Goal: Task Accomplishment & Management: Manage account settings

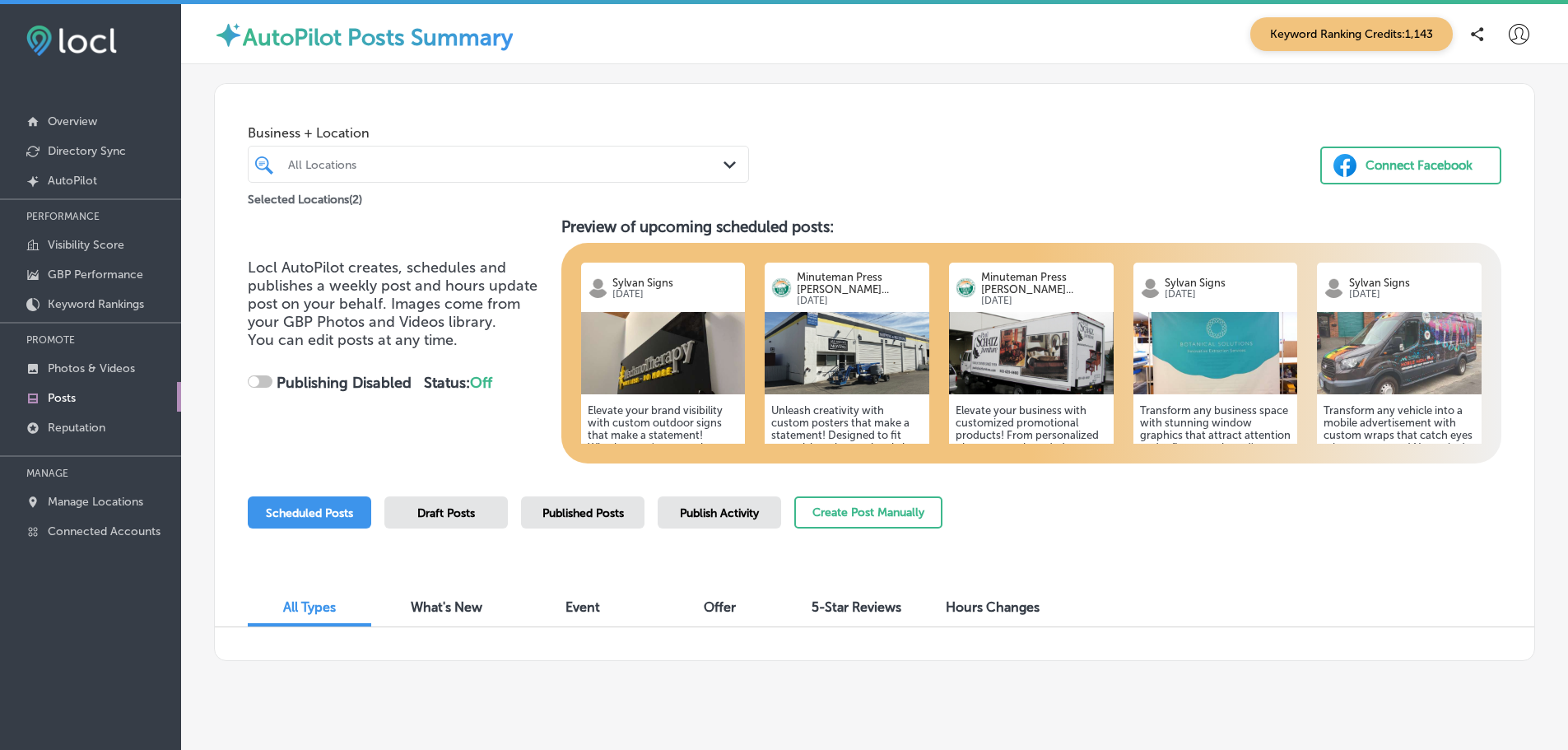
checkbox input "true"
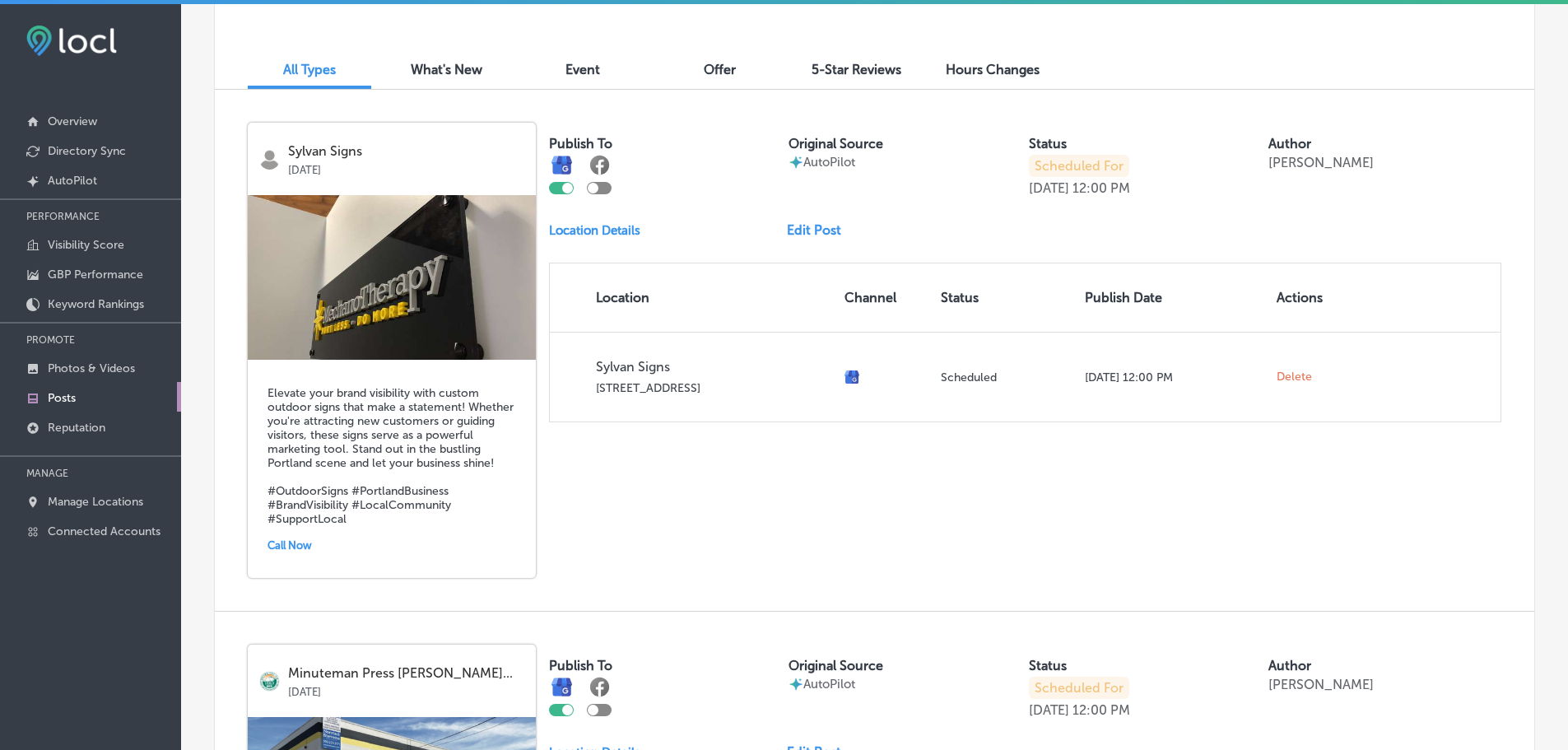
scroll to position [577, 0]
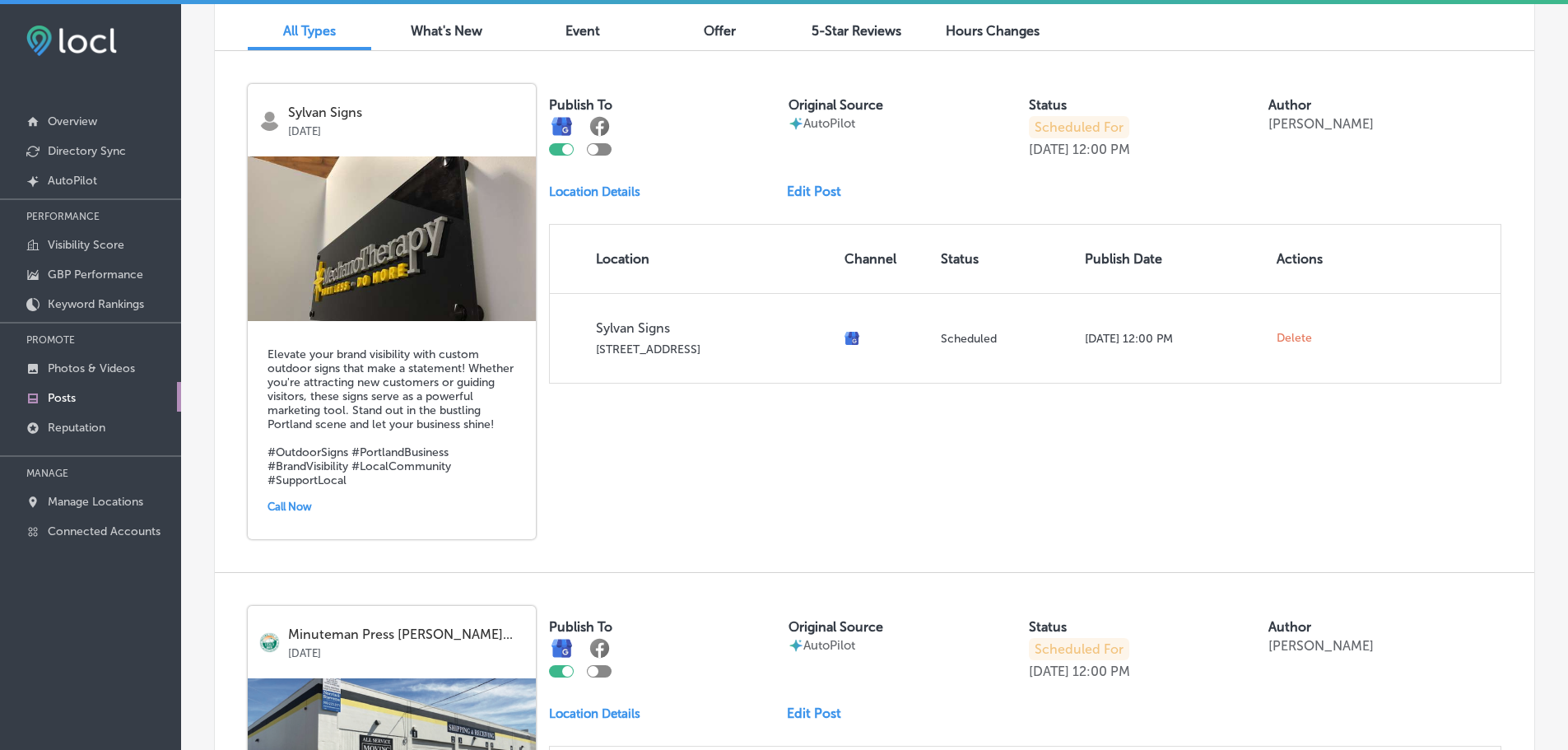
click at [803, 185] on link "Edit Post" at bounding box center [820, 192] width 68 height 16
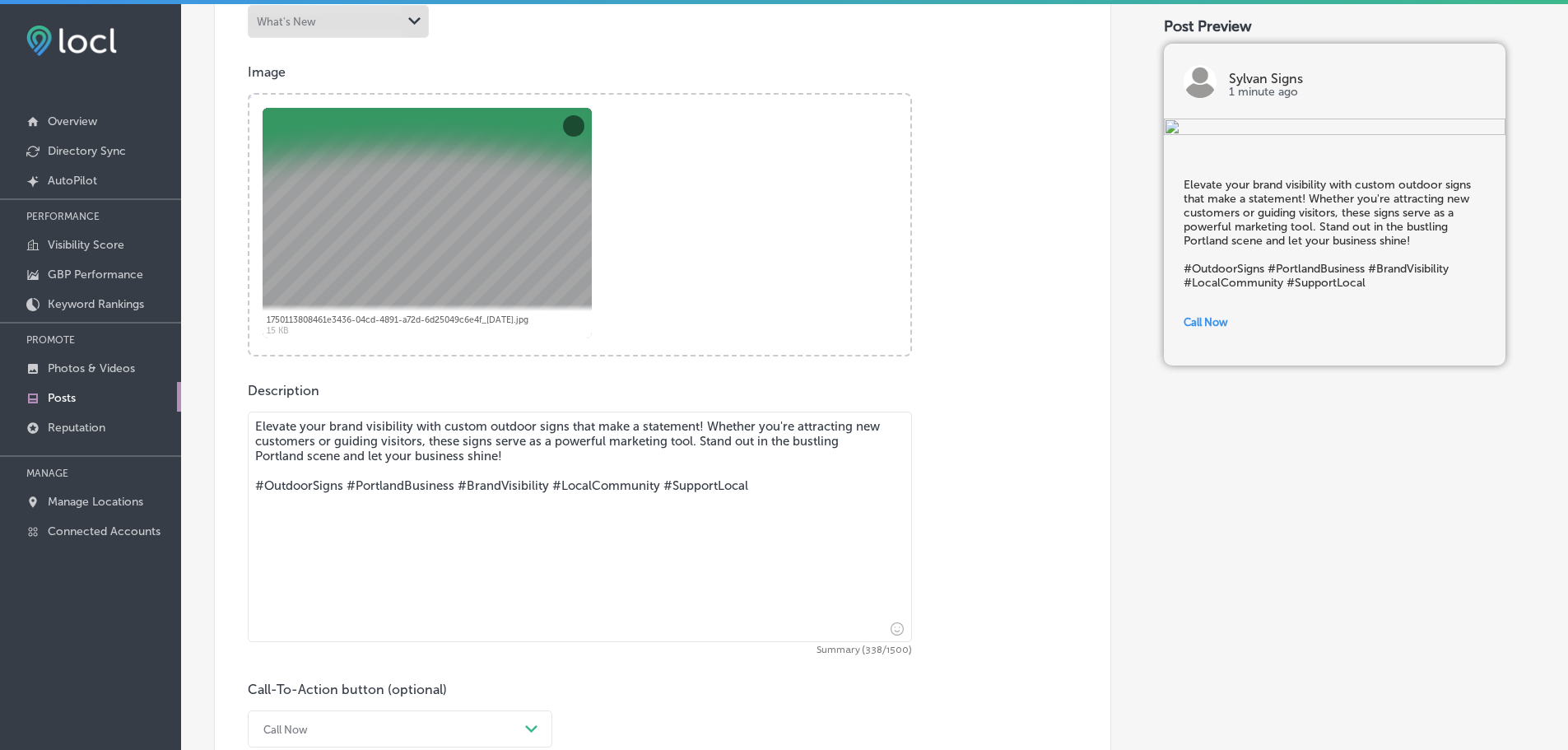
scroll to position [576, 0]
click at [525, 423] on textarea "Elevate your brand visibility with custom outdoor signs that make a statement! …" at bounding box center [580, 526] width 664 height 231
click at [741, 423] on textarea "Elevate your brand visibility with custom indoor signs that make a statement! W…" at bounding box center [580, 526] width 664 height 231
drag, startPoint x: 741, startPoint y: 423, endPoint x: 412, endPoint y: 441, distance: 329.5
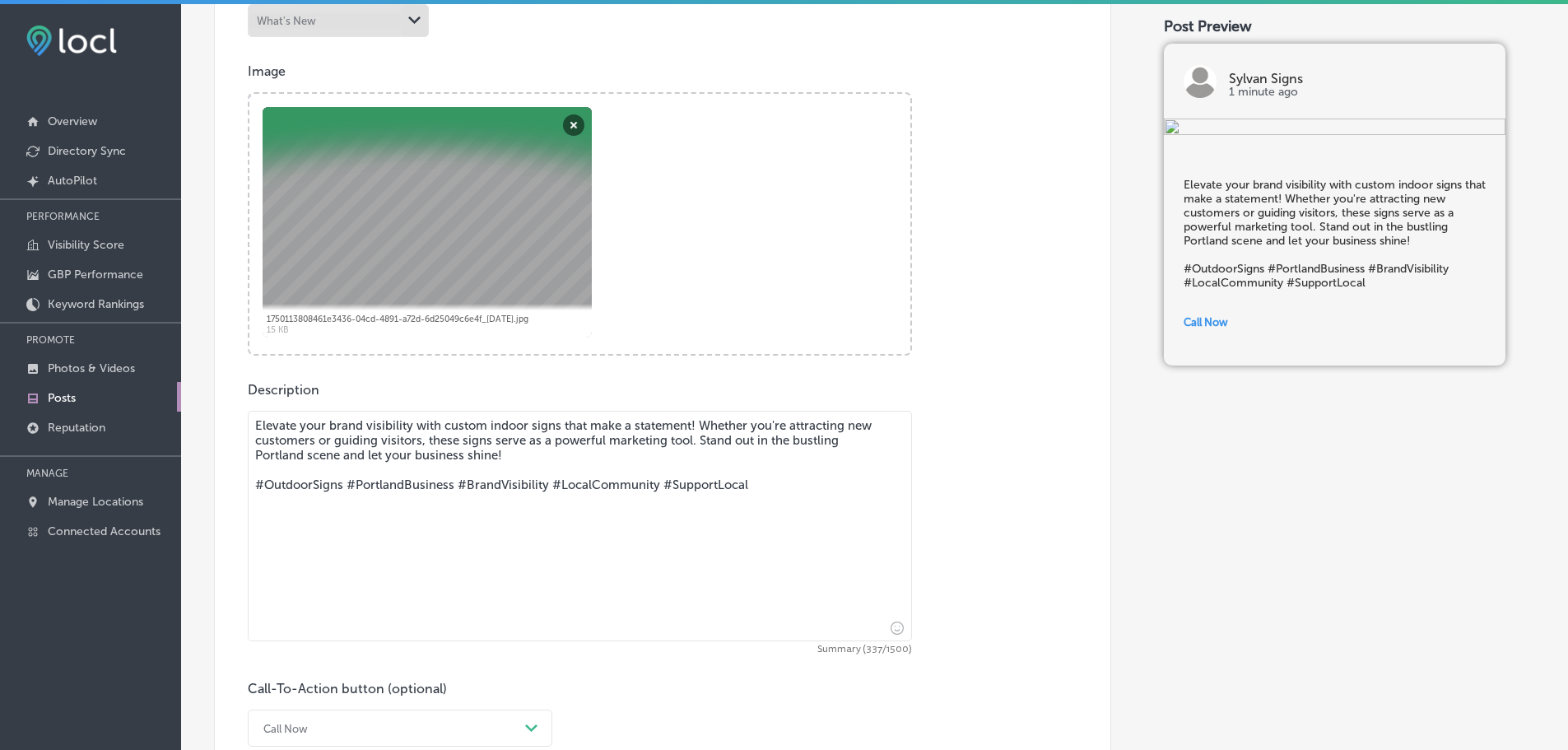
click at [412, 441] on textarea "Elevate your brand visibility with custom indoor signs that make a statement! W…" at bounding box center [580, 526] width 664 height 231
click at [537, 437] on textarea "Elevate your brand visibility with custom indoor signs that make a statement! Y…" at bounding box center [580, 526] width 664 height 231
click at [836, 425] on textarea "Elevate your brand visibility with custom indoor signs that make a statement! Y…" at bounding box center [580, 526] width 664 height 231
click at [553, 440] on textarea "Elevate your brand visibility with custom indoor signs that make a statement! Y…" at bounding box center [580, 526] width 664 height 231
drag, startPoint x: 553, startPoint y: 440, endPoint x: 710, endPoint y: 440, distance: 157.0
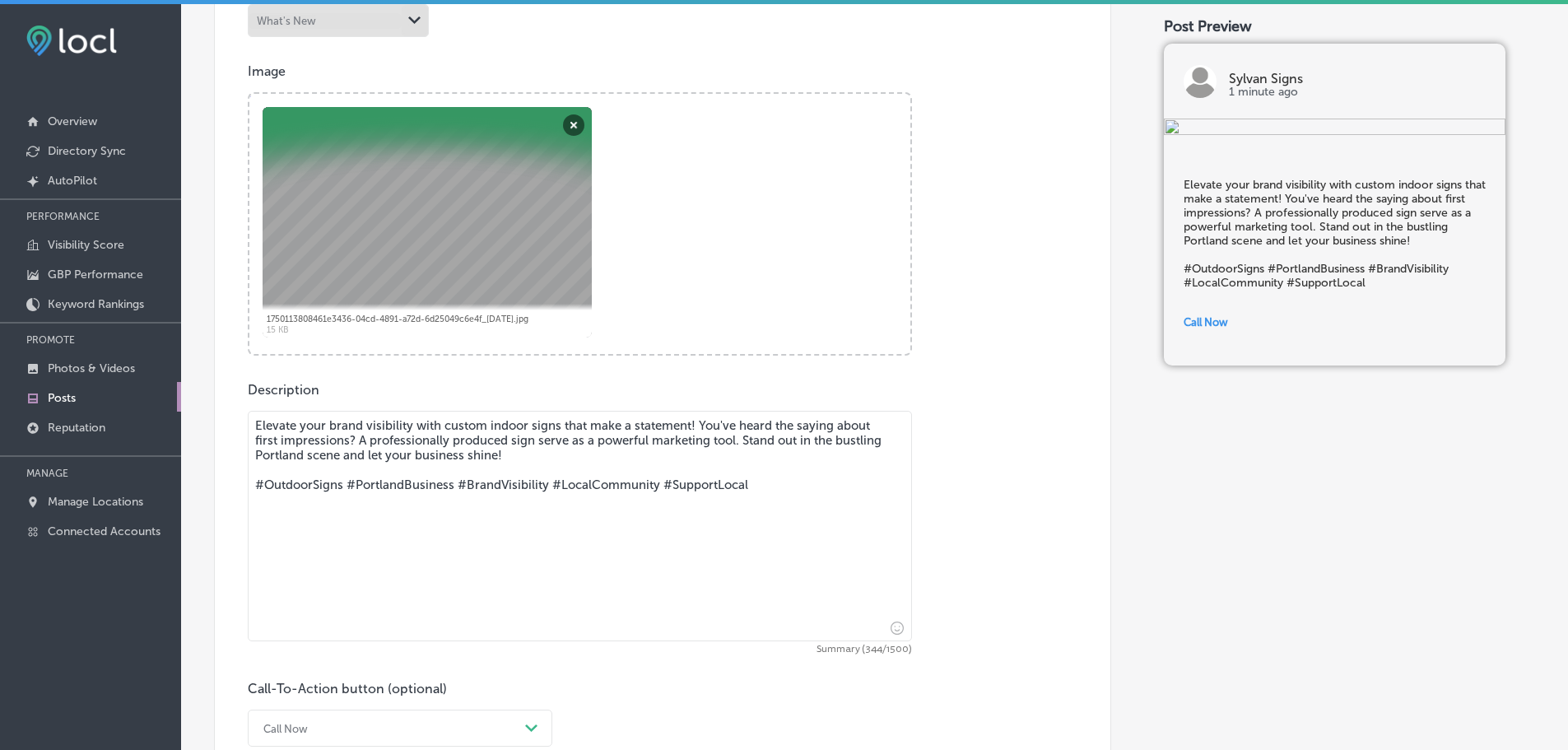
click at [710, 440] on textarea "Elevate your brand visibility with custom indoor signs that make a statement! Y…" at bounding box center [580, 526] width 664 height 231
click at [546, 439] on textarea "Elevate your brand visibility with custom indoor signs that make a statement! Y…" at bounding box center [580, 526] width 664 height 231
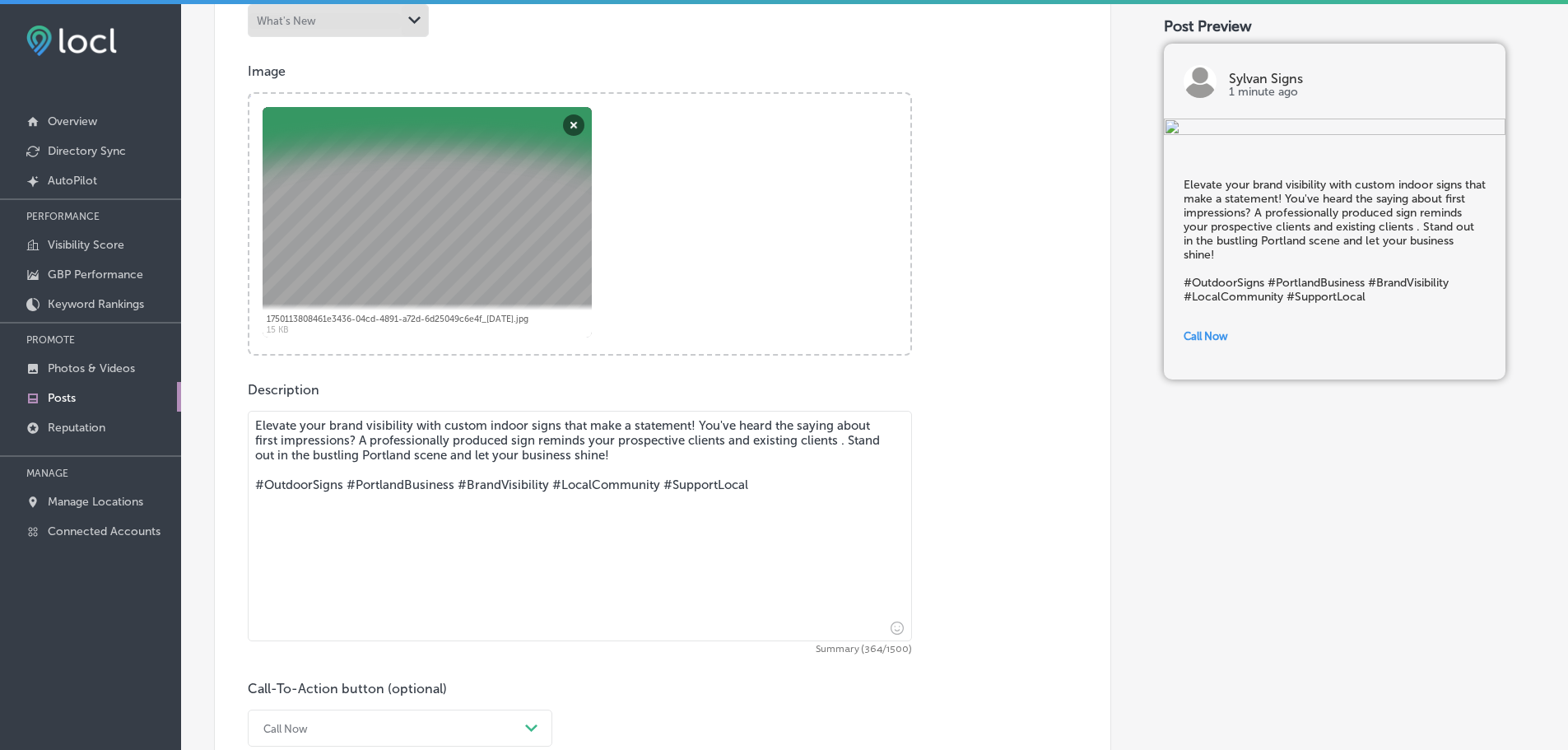
click at [700, 447] on textarea "Elevate your brand visibility with custom indoor signs that make a statement! Y…" at bounding box center [580, 526] width 664 height 231
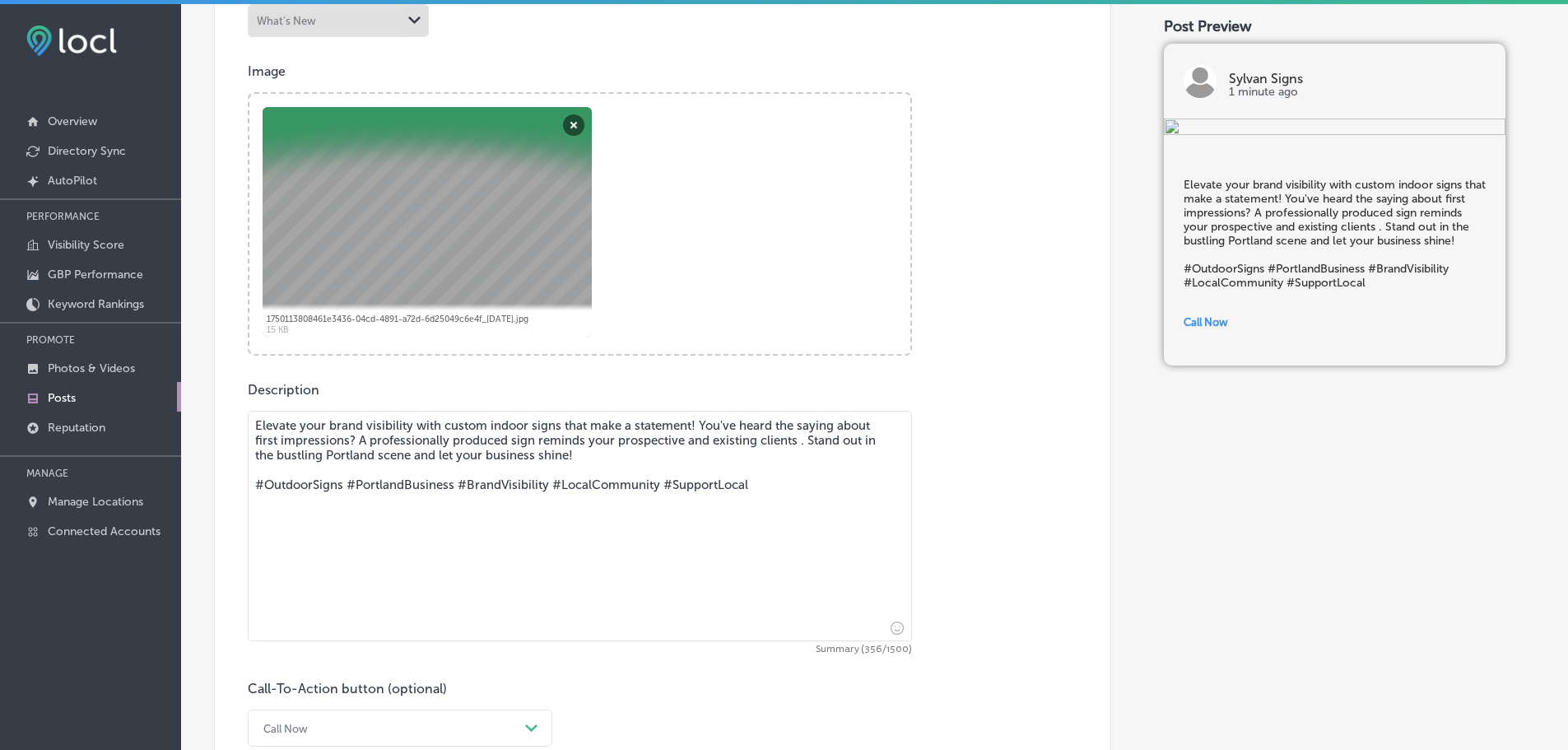
click at [795, 439] on textarea "Elevate your brand visibility with custom indoor signs that make a statement! Y…" at bounding box center [580, 526] width 664 height 231
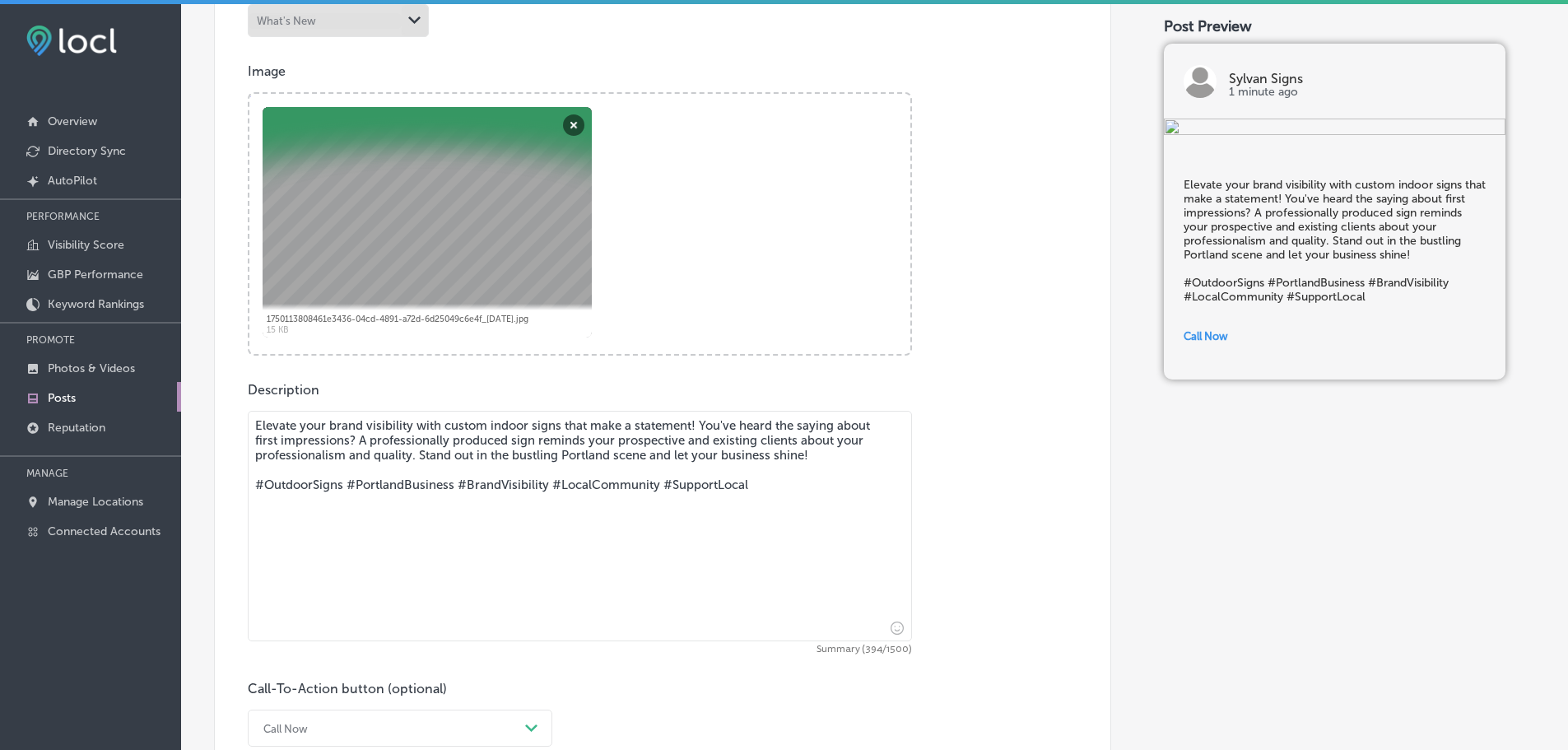
click at [289, 487] on textarea "Elevate your brand visibility with custom indoor signs that make a statement! Y…" at bounding box center [580, 526] width 664 height 231
drag, startPoint x: 313, startPoint y: 482, endPoint x: 266, endPoint y: 481, distance: 47.0
click at [266, 481] on textarea "Elevate your brand visibility with custom indoor signs that make a statement! Y…" at bounding box center [580, 526] width 664 height 231
click at [439, 452] on textarea "Elevate your brand visibility with custom indoor signs that make a statement! Y…" at bounding box center [580, 526] width 664 height 231
drag, startPoint x: 439, startPoint y: 452, endPoint x: 788, endPoint y: 453, distance: 349.0
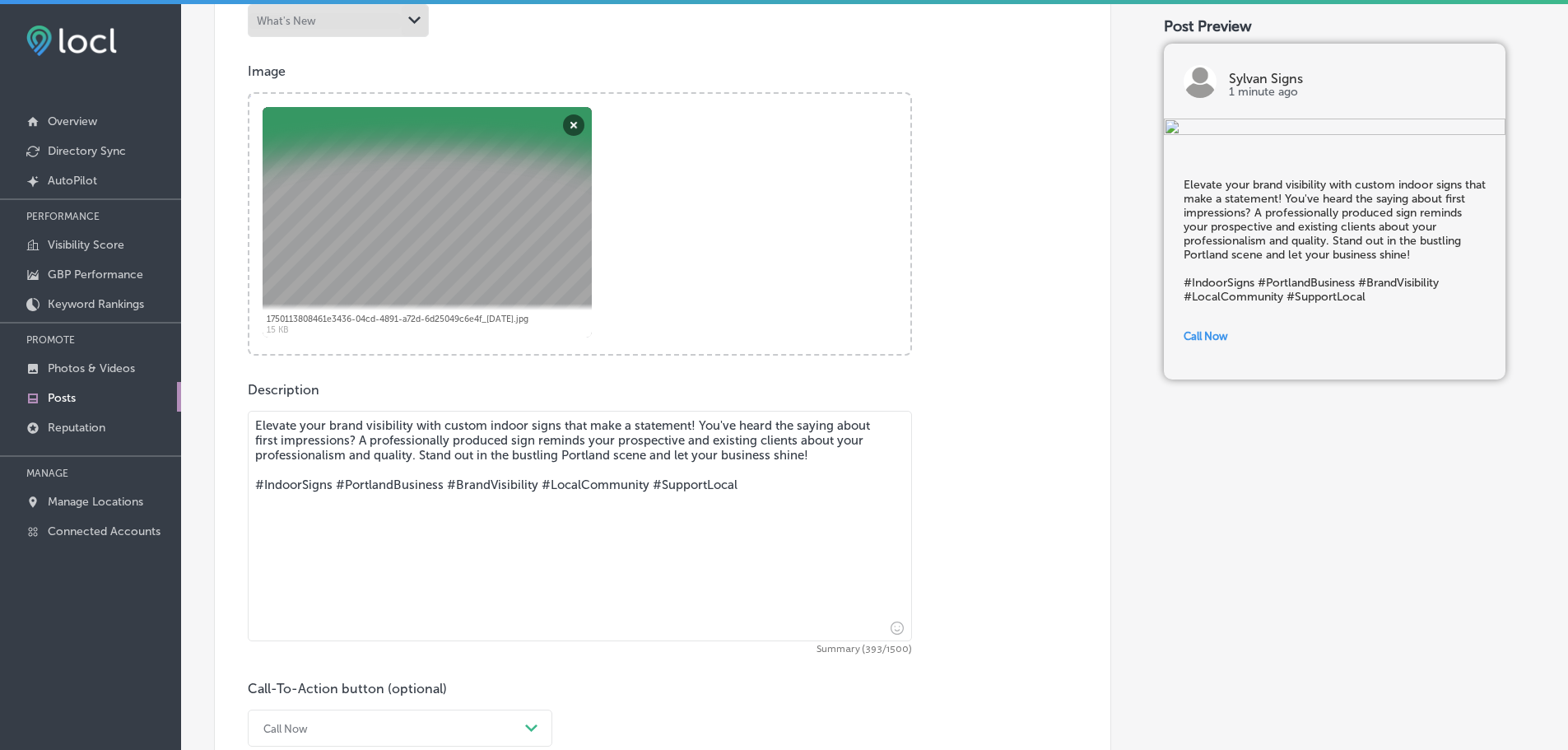
click at [788, 453] on textarea "Elevate your brand visibility with custom indoor signs that make a statement! Y…" at bounding box center [580, 526] width 664 height 231
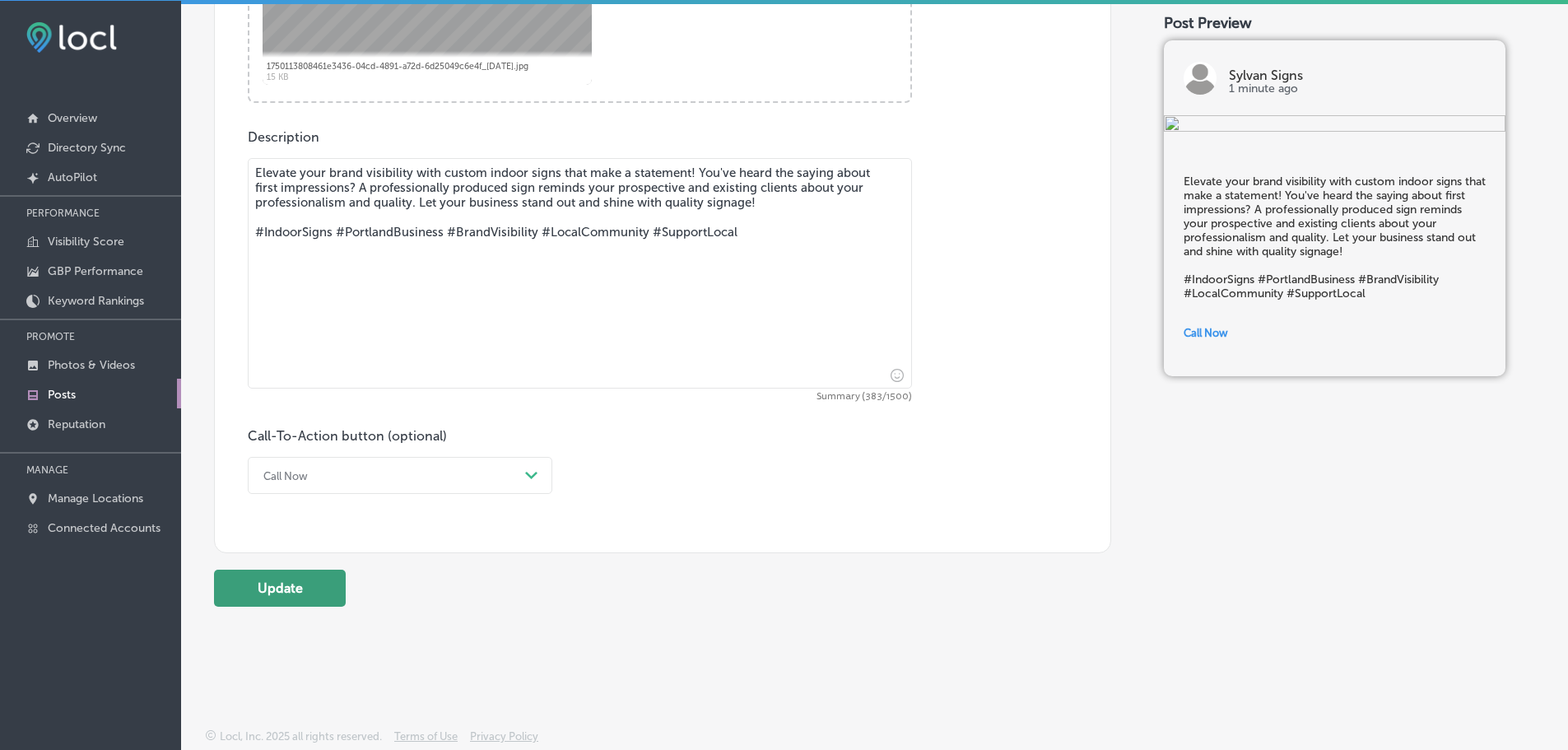
scroll to position [4, 0]
type textarea "Elevate your brand visibility with custom indoor signs that make a statement! Y…"
click at [277, 590] on button "Update" at bounding box center [280, 587] width 132 height 37
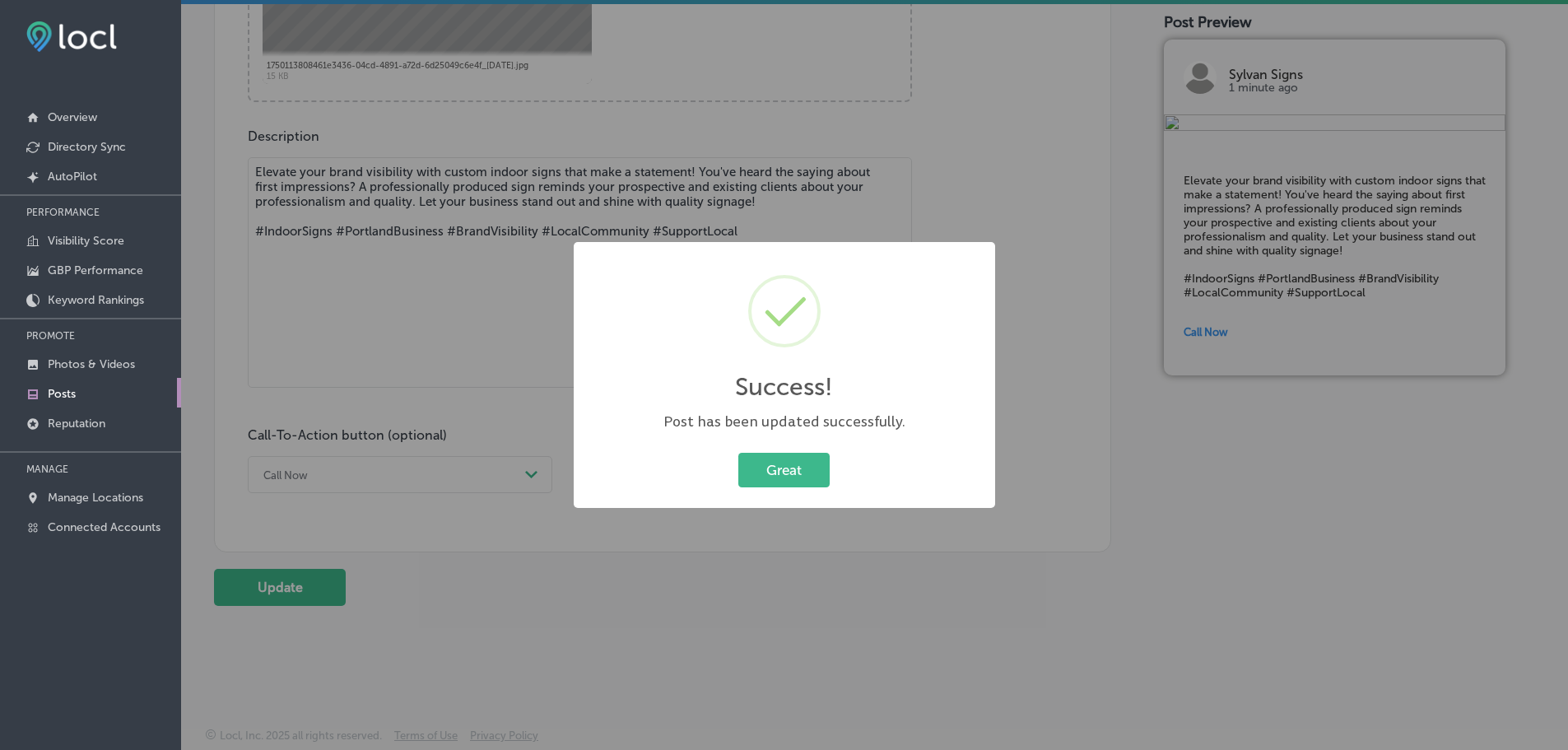
scroll to position [825, 0]
click at [795, 468] on button "Great" at bounding box center [784, 469] width 92 height 33
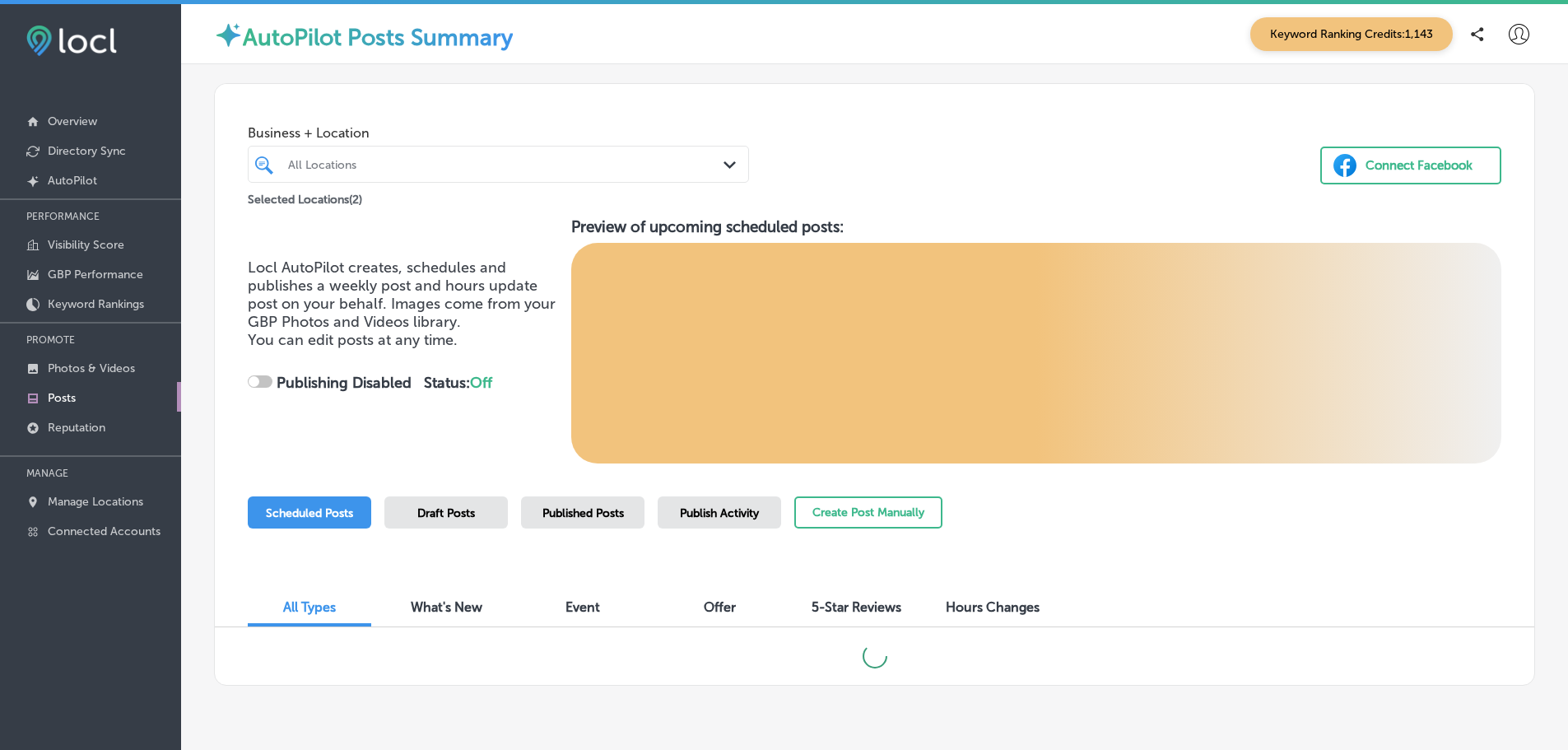
checkbox input "true"
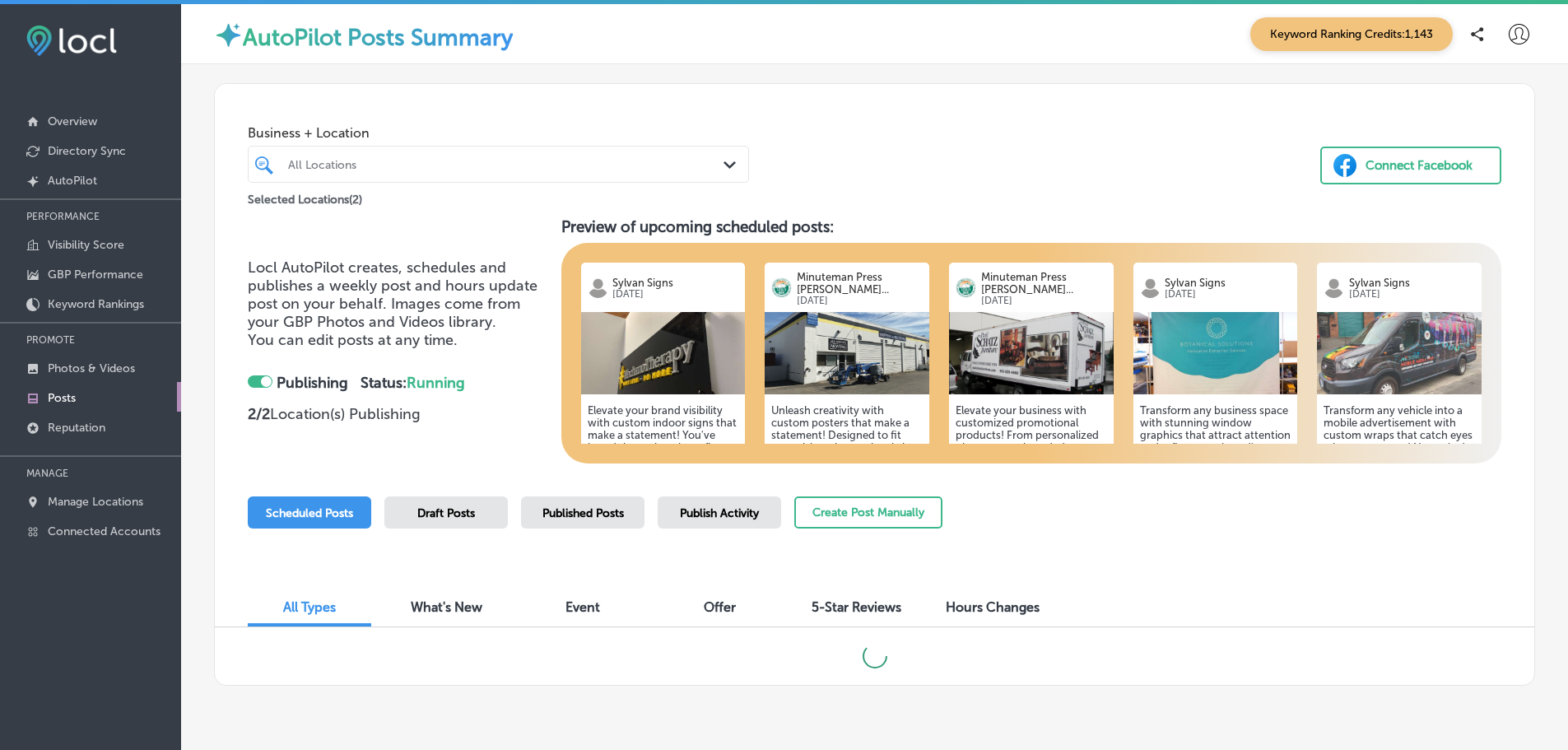
click at [852, 355] on img at bounding box center [846, 354] width 165 height 83
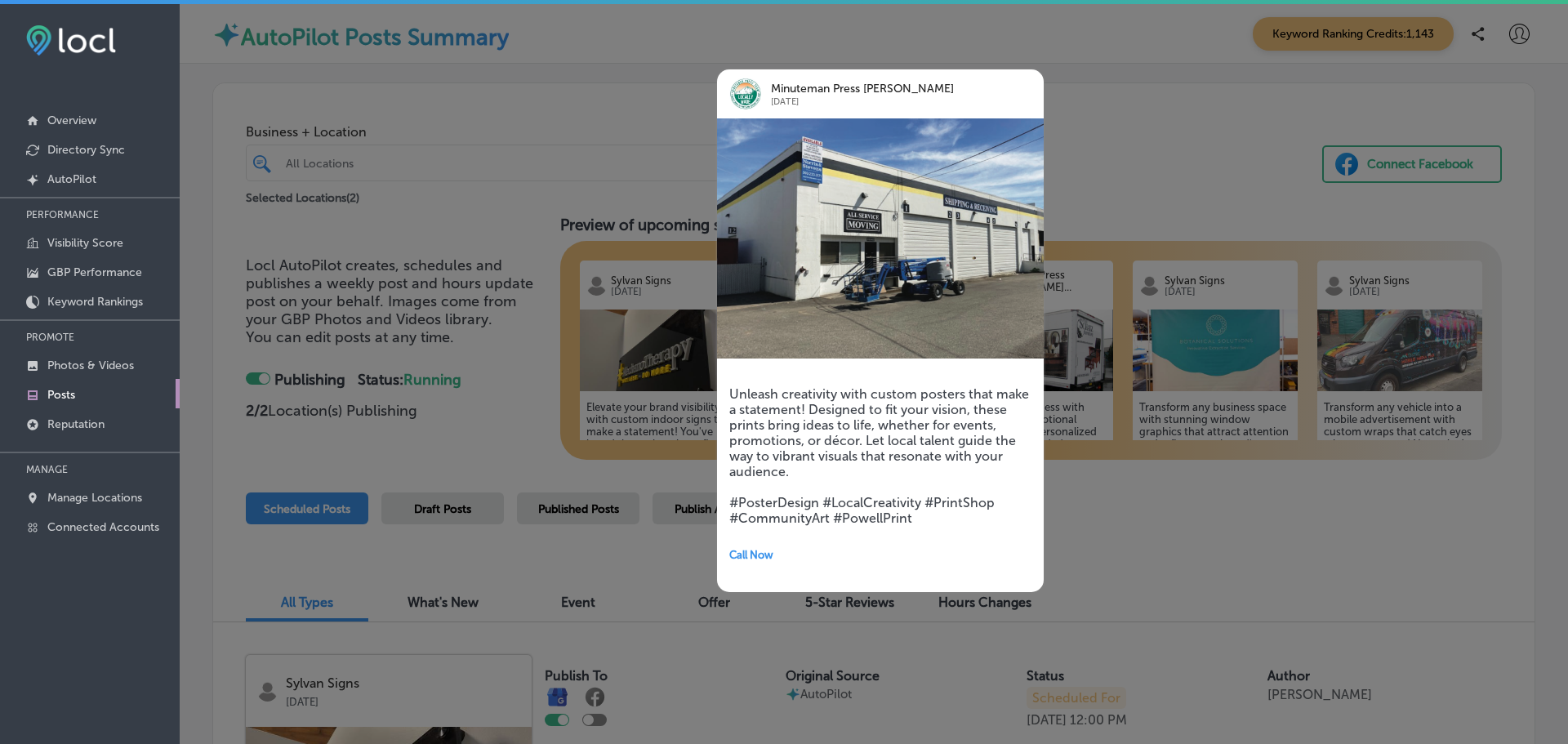
click at [1133, 520] on div at bounding box center [784, 372] width 1568 height 744
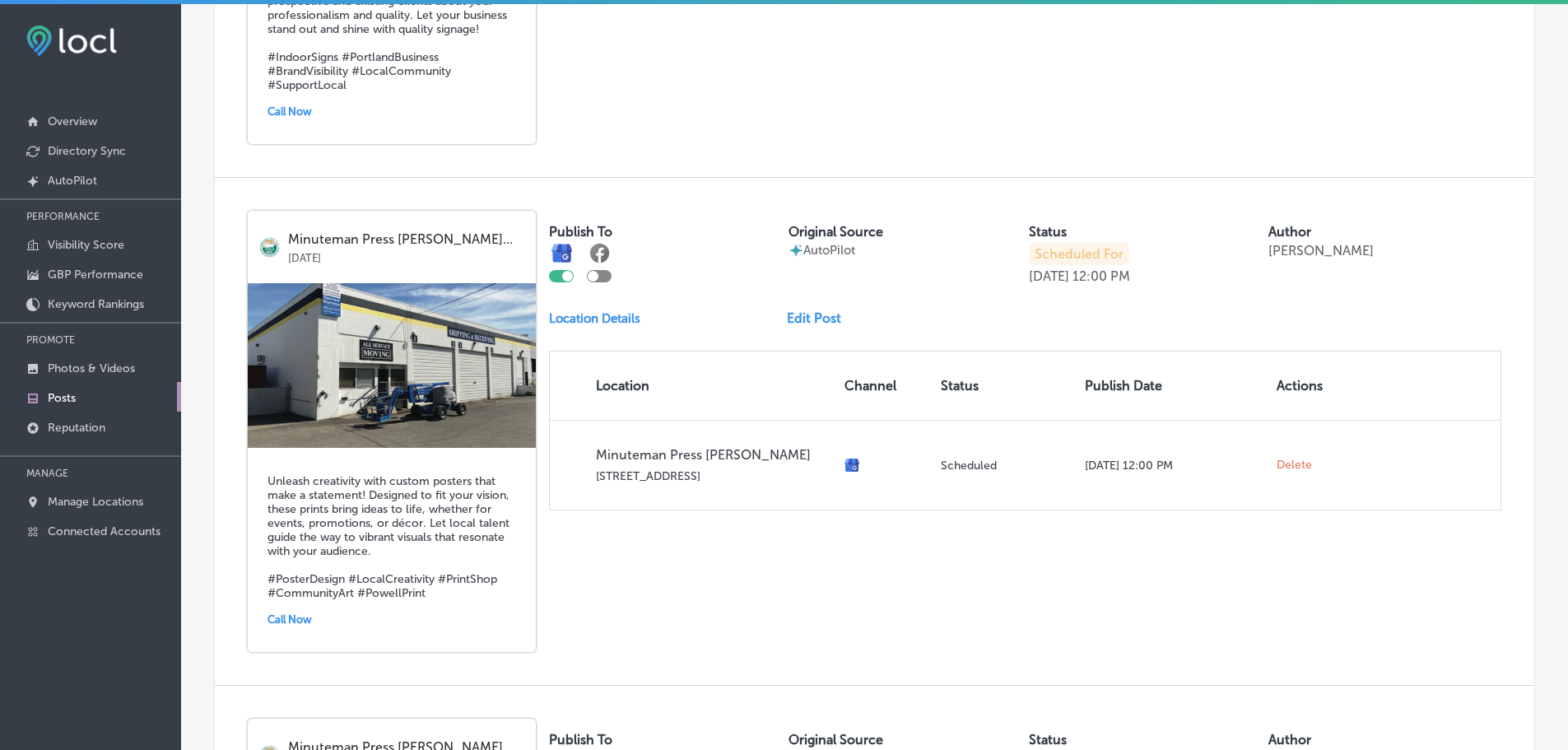
scroll to position [987, 0]
click at [800, 318] on link "Edit Post" at bounding box center [820, 318] width 68 height 16
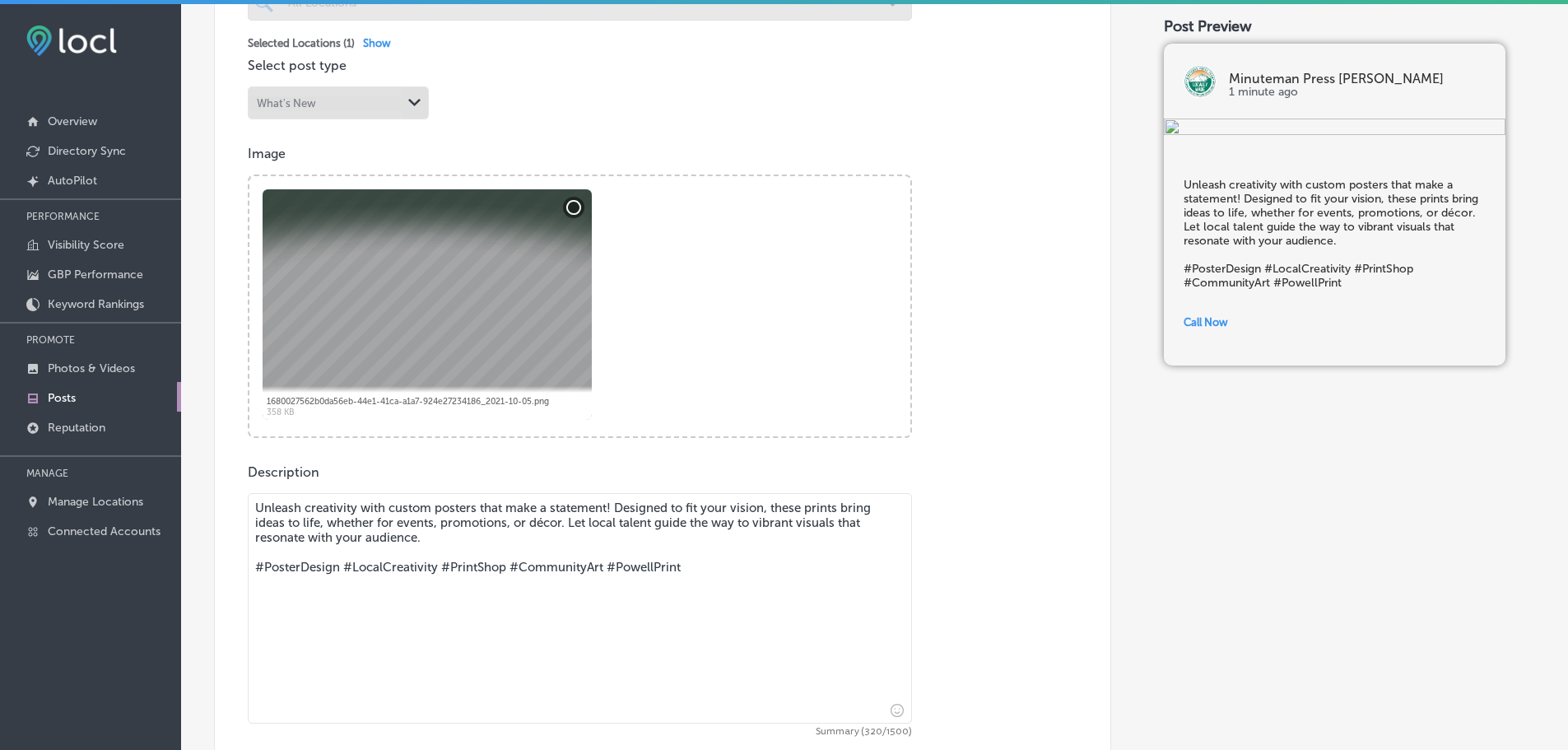
scroll to position [494, 0]
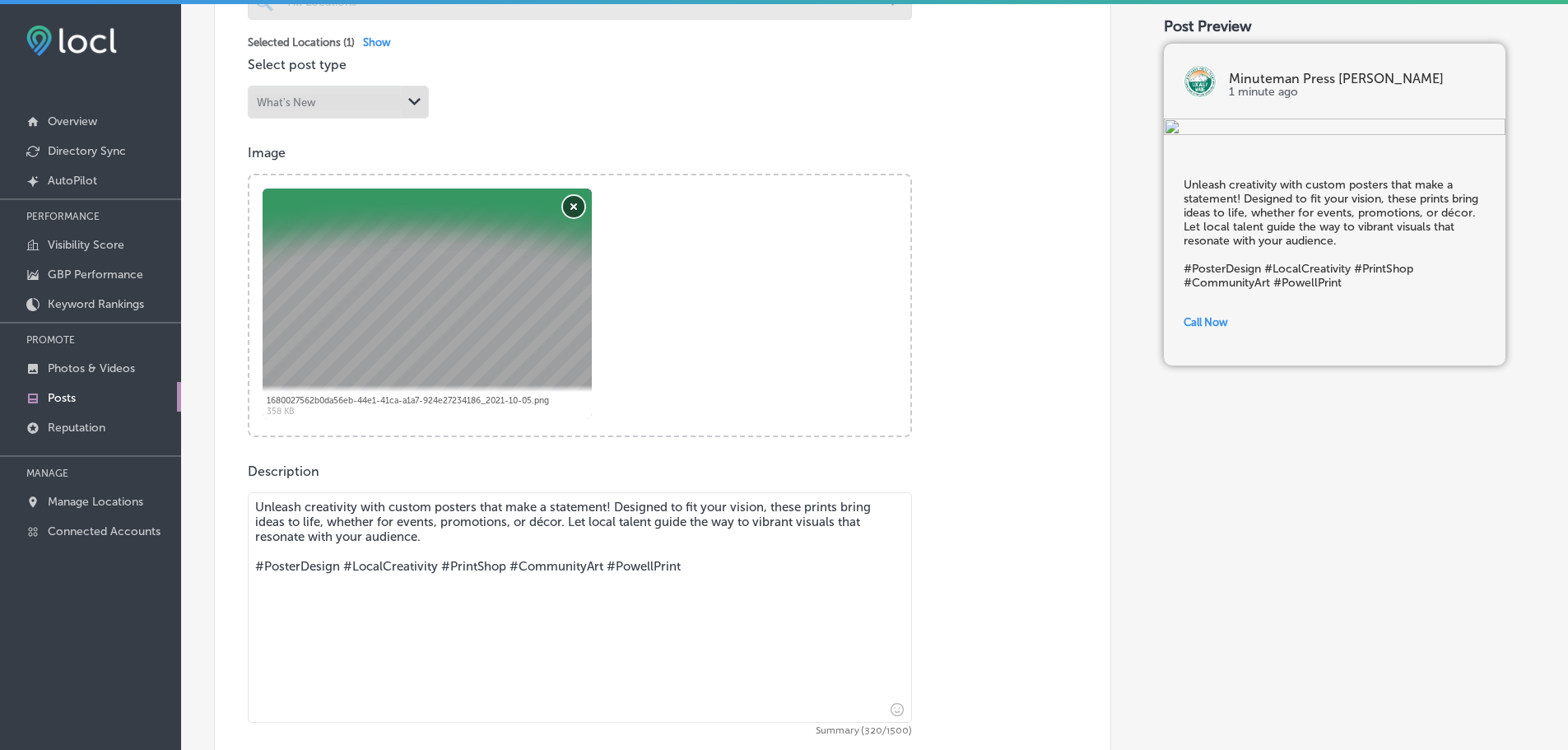
click at [568, 207] on button "Remove" at bounding box center [574, 207] width 21 height 21
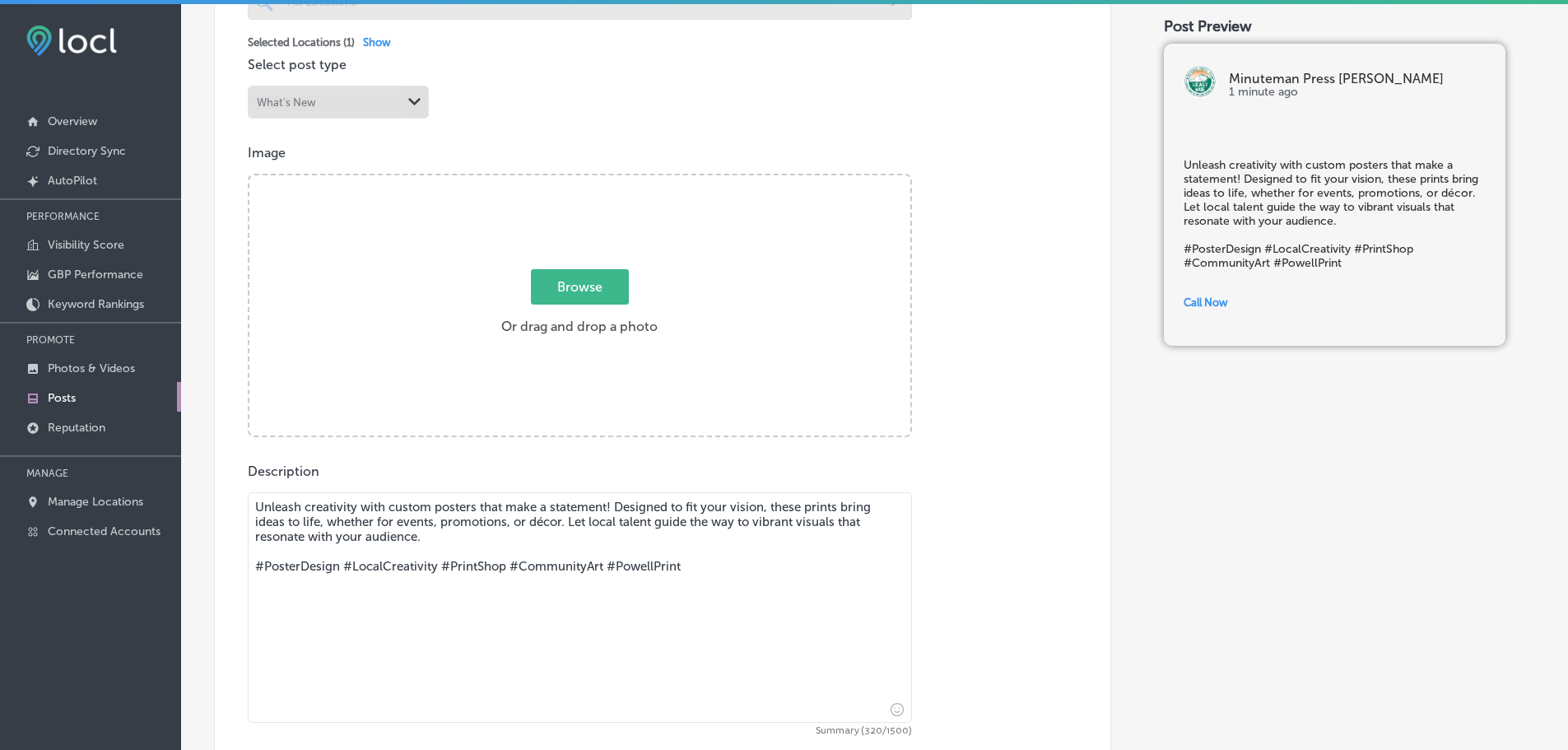
click at [570, 284] on span "Browse" at bounding box center [579, 287] width 98 height 35
click at [570, 180] on input "Browse Or drag and drop a photo" at bounding box center [579, 178] width 661 height 5
click at [597, 283] on span "Browse" at bounding box center [579, 287] width 98 height 35
click at [597, 180] on input "Browse Or drag and drop a photo" at bounding box center [579, 178] width 661 height 5
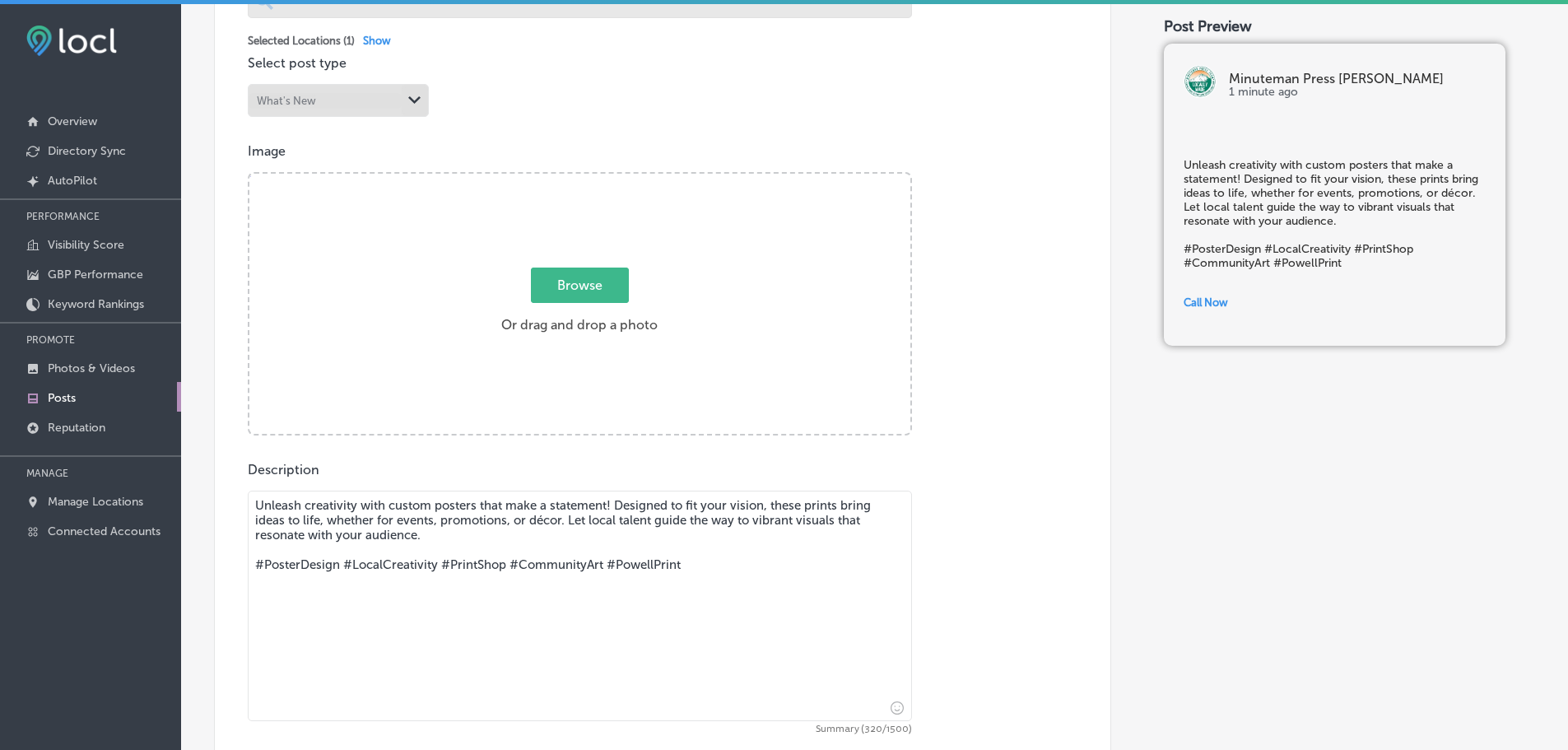
click at [587, 283] on span "Browse" at bounding box center [579, 285] width 98 height 35
click at [587, 179] on input "Browse Or drag and drop a photo" at bounding box center [579, 176] width 661 height 5
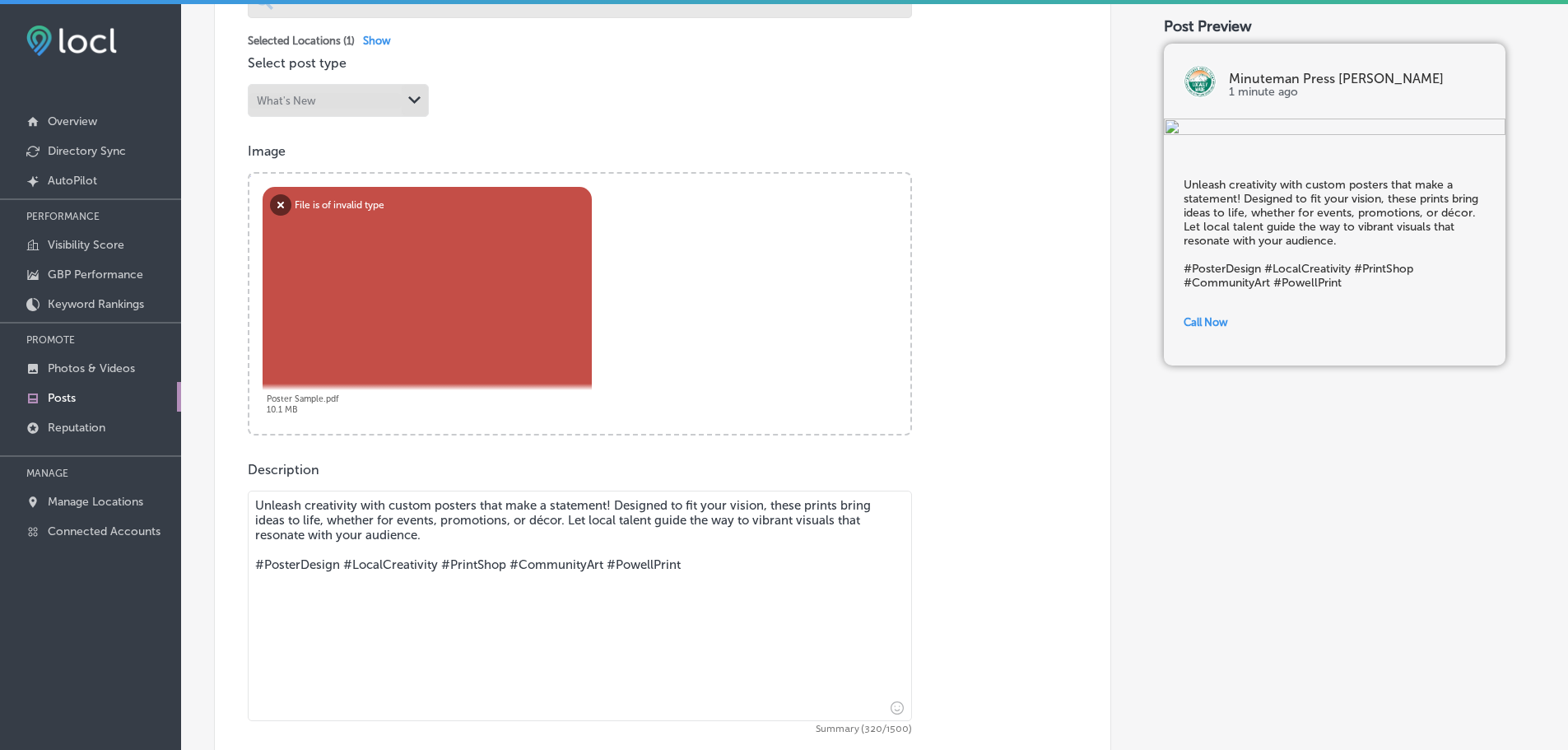
click at [552, 267] on div "Abort Retry Remove Upload Cancel Retry Remove Poster Sample.pdf 10.1 MB File is…" at bounding box center [427, 302] width 329 height 231
click at [280, 203] on button "Remove" at bounding box center [281, 205] width 21 height 21
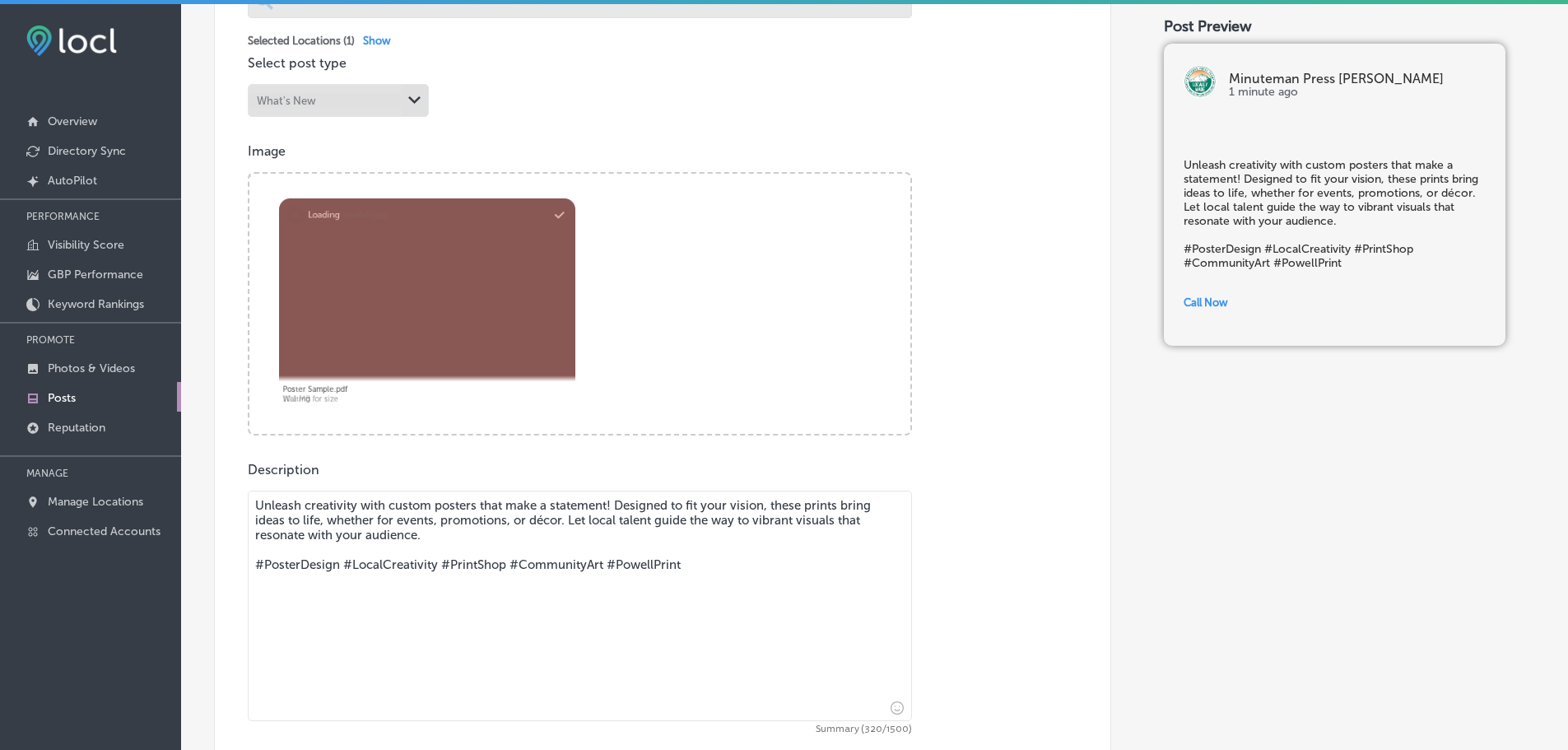
click at [509, 184] on ul "Abort Retry Remove Upload Cancel Retry Remove Poster Sample.pdf Waiting for siz…" at bounding box center [580, 184] width 641 height 0
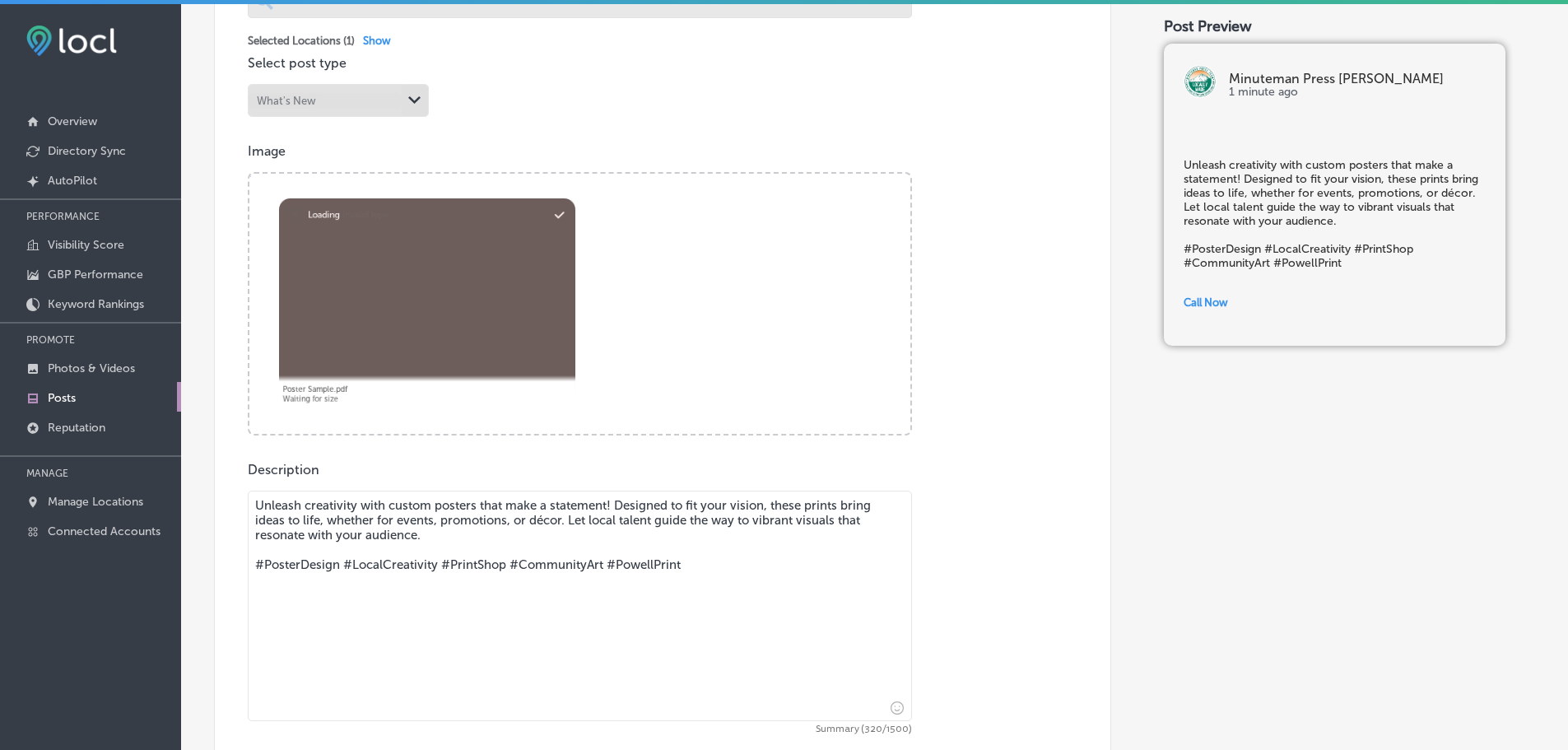
click at [566, 184] on ul "Abort Retry Remove Upload Cancel Retry Remove Poster Sample.pdf Waiting for siz…" at bounding box center [580, 184] width 641 height 0
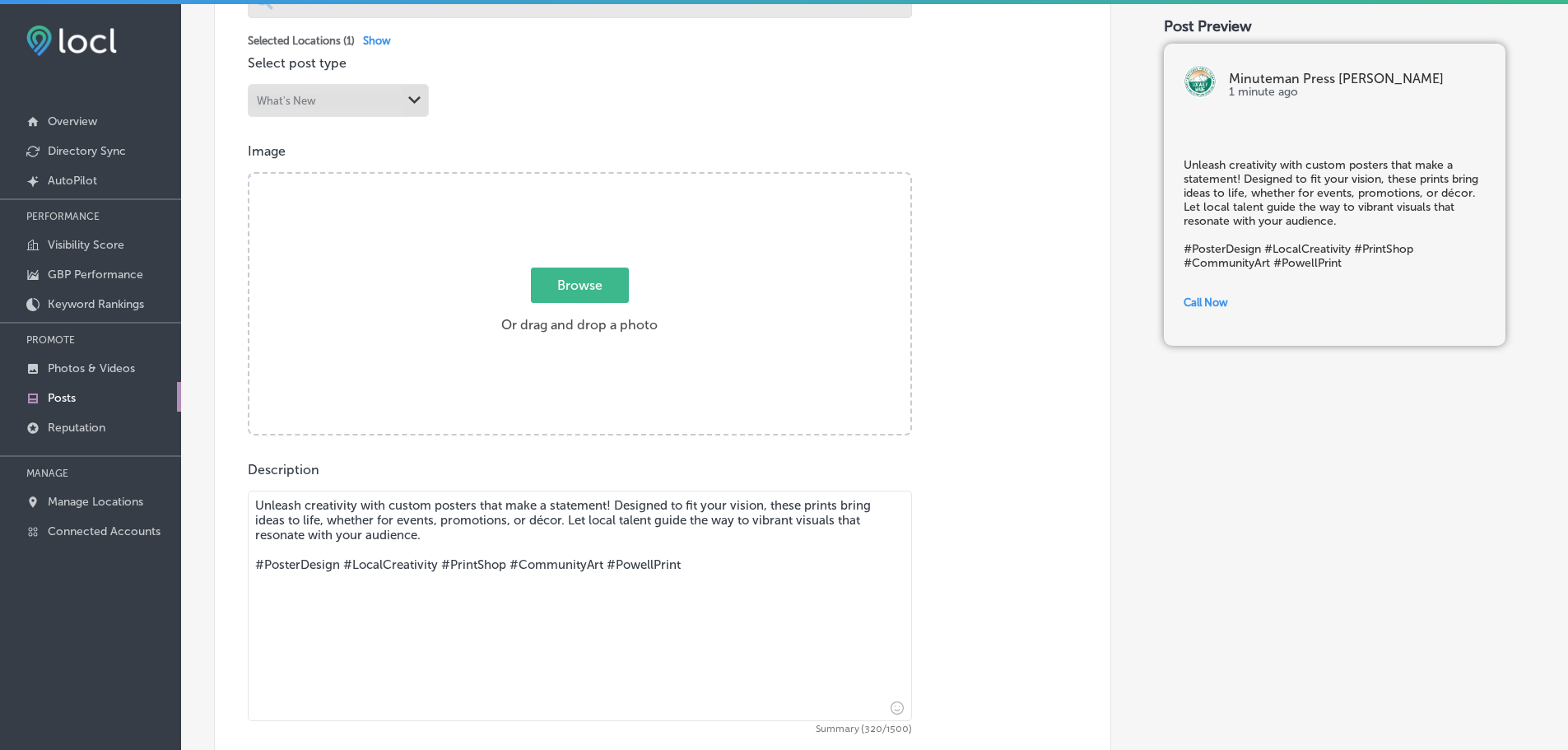
click at [608, 288] on span "Browse" at bounding box center [579, 285] width 98 height 35
click at [608, 179] on input "Browse Or drag and drop a photo" at bounding box center [579, 176] width 661 height 5
type input "C:\fakepath\Poster Sample.jpg"
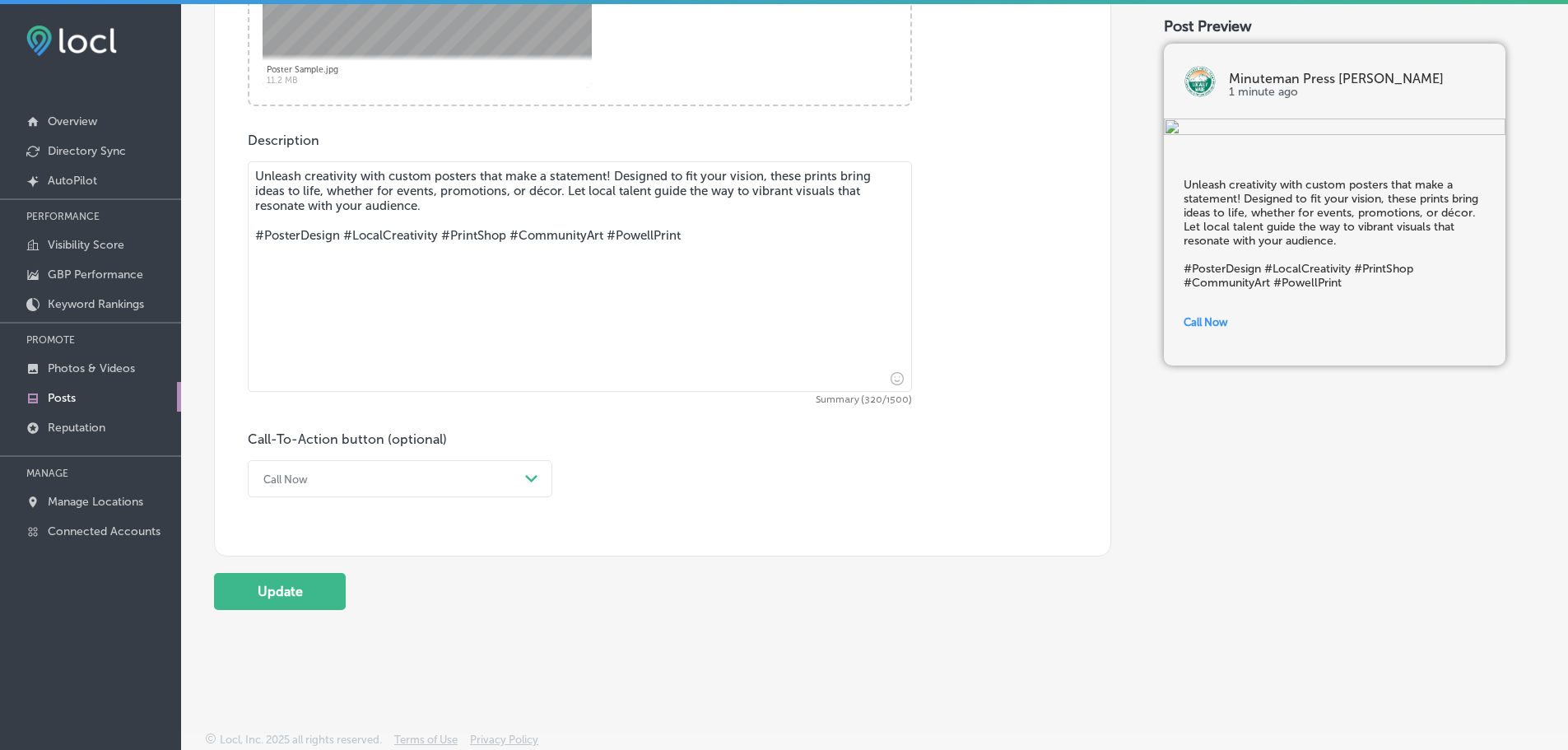
scroll to position [4, 0]
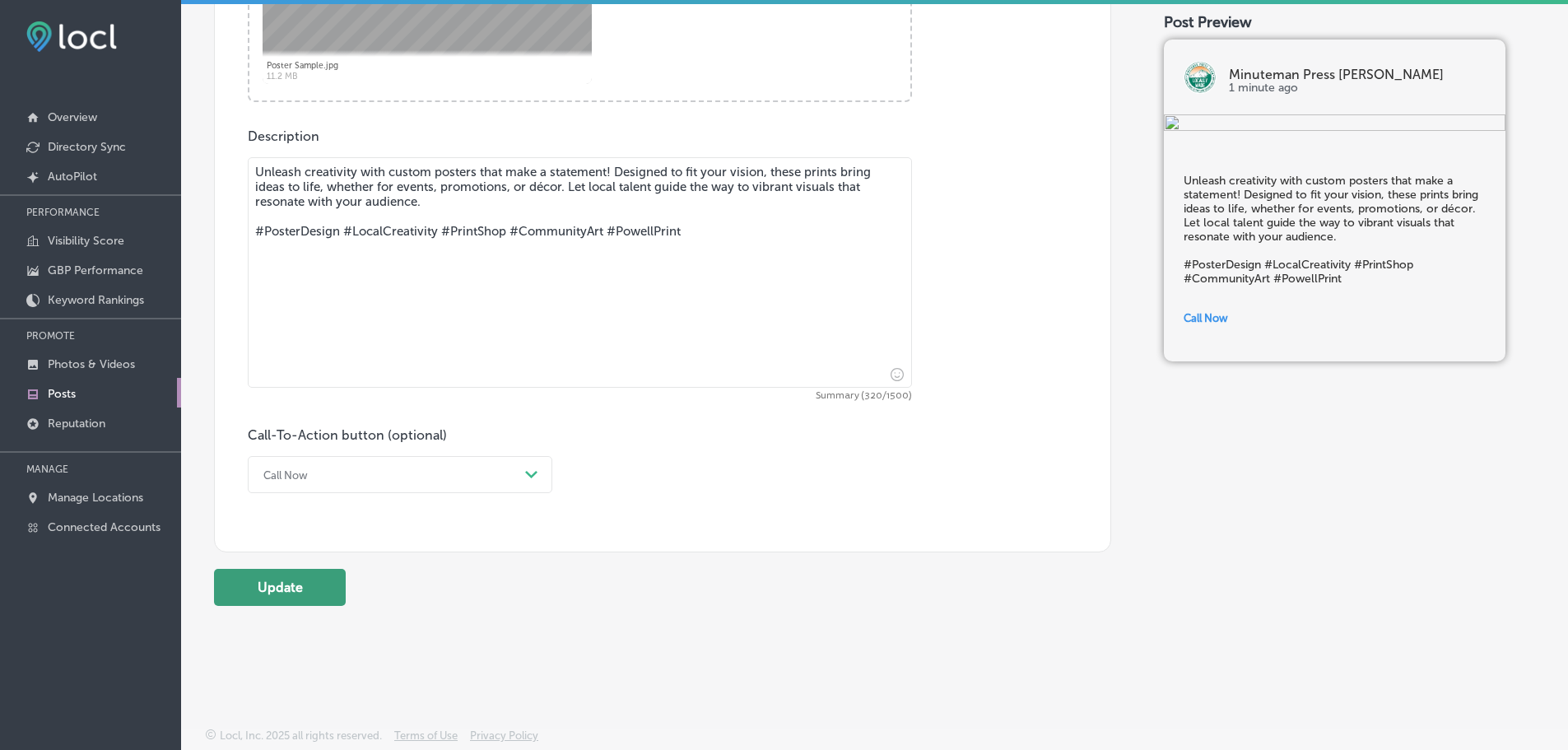
click at [303, 592] on button "Update" at bounding box center [280, 587] width 132 height 37
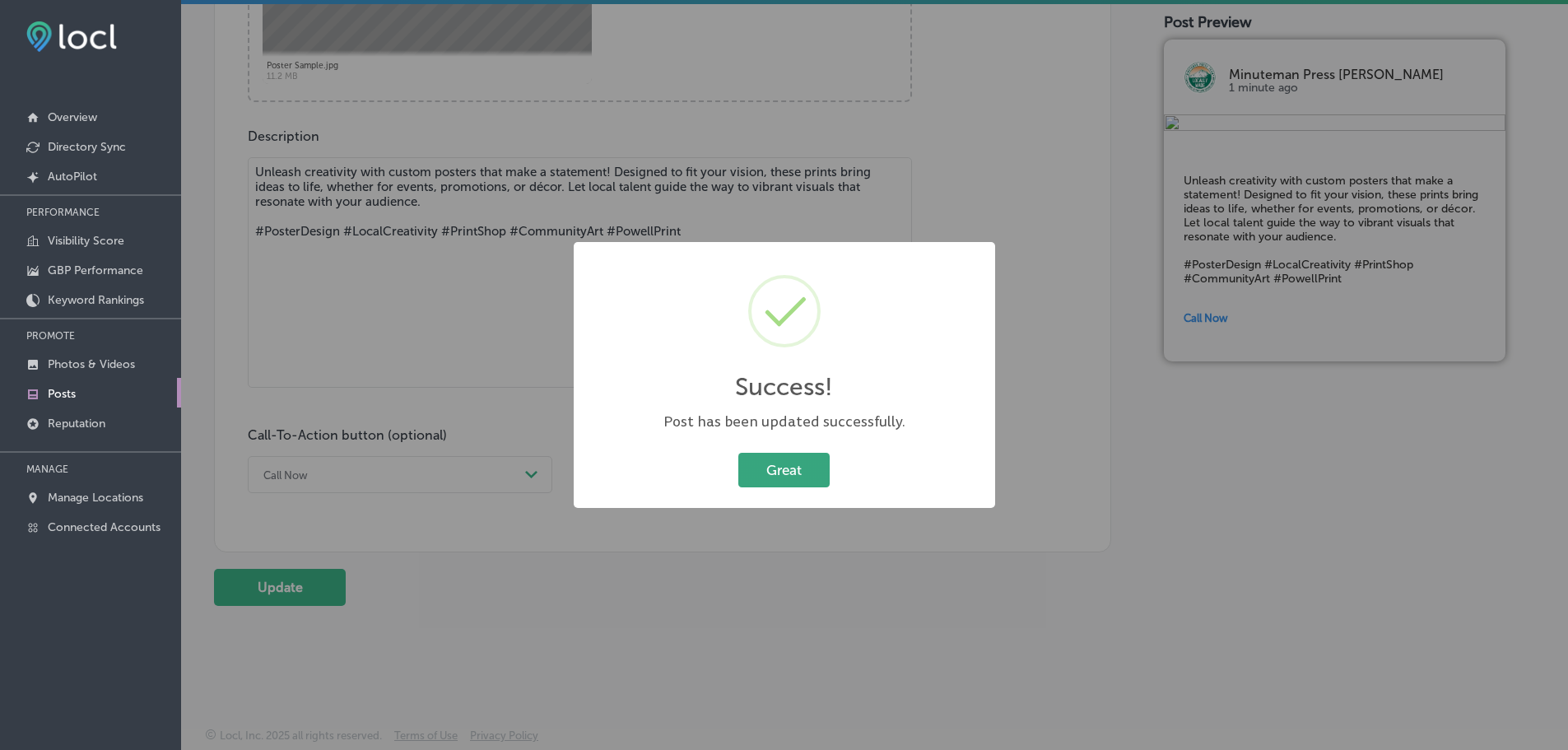
click at [784, 461] on button "Great" at bounding box center [784, 469] width 92 height 33
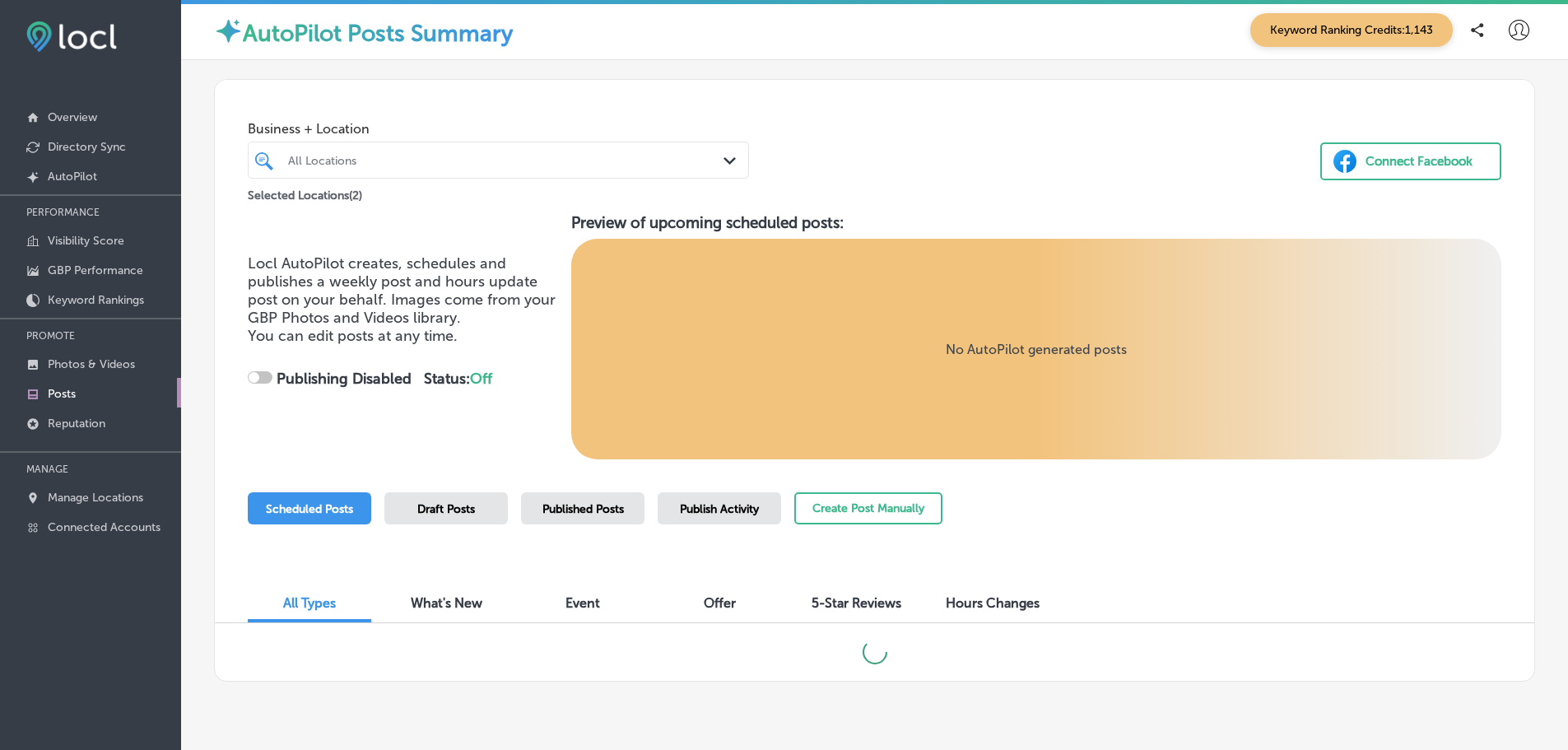
checkbox input "true"
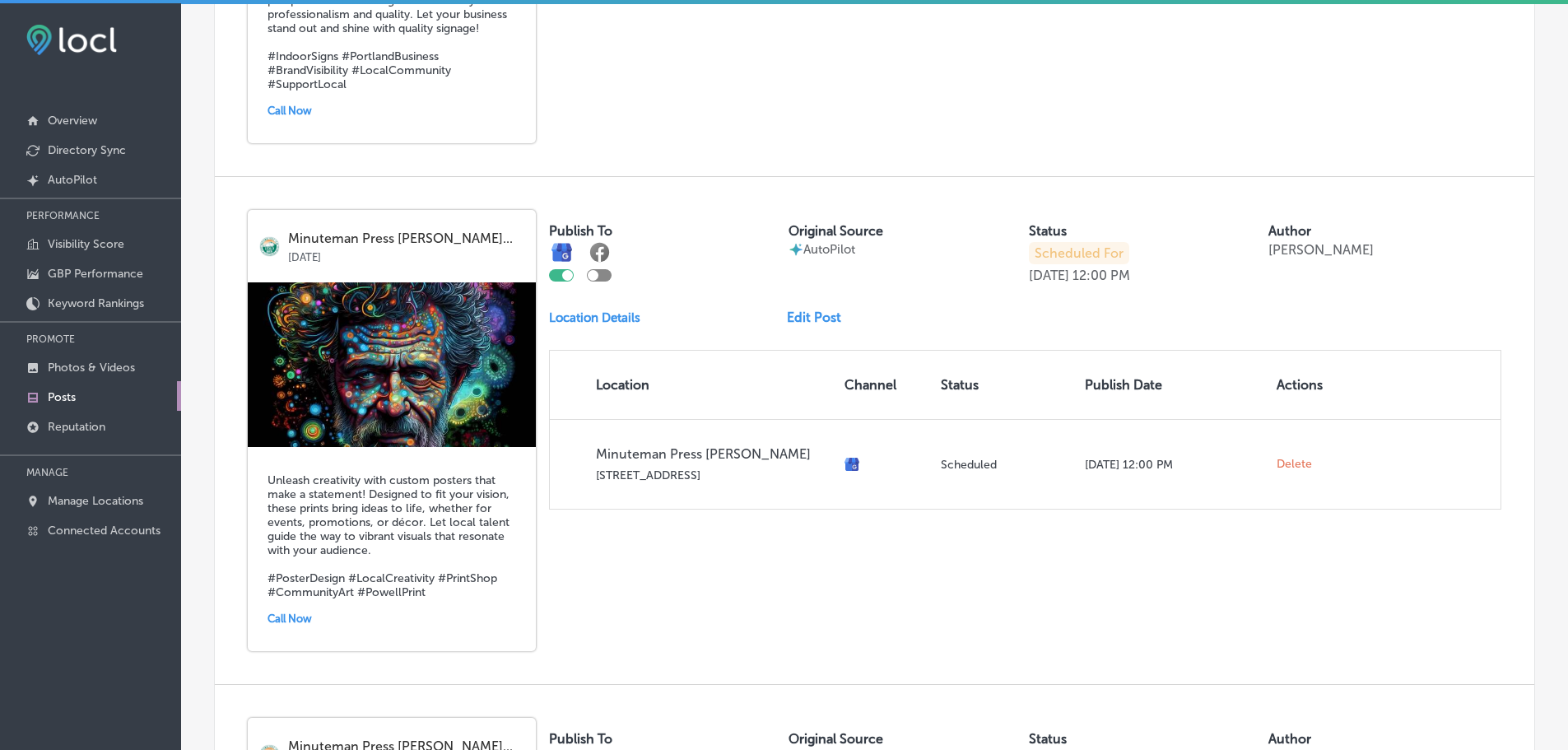
scroll to position [987, 0]
